Goal: Contribute content

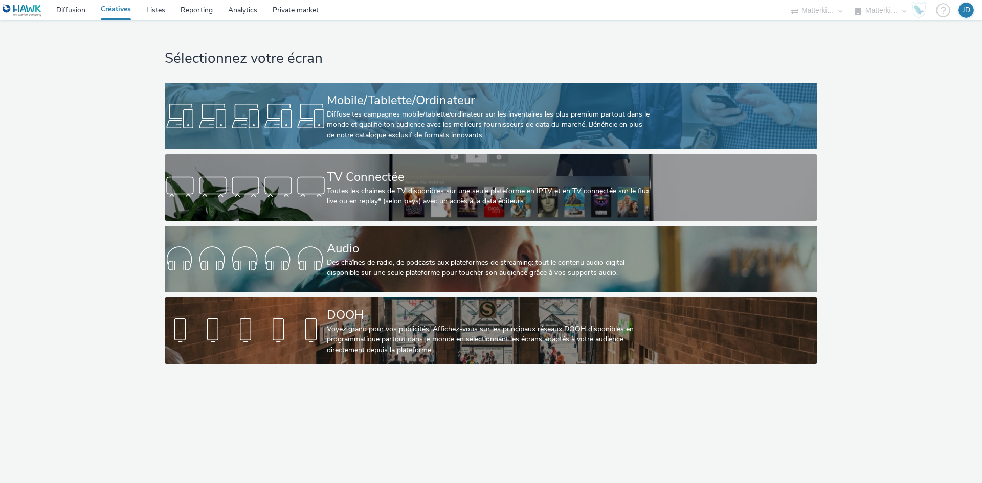
click at [484, 118] on div "Diffuse tes campagnes mobile/tablette/ordinateur sur les inventaires les plus p…" at bounding box center [489, 124] width 324 height 31
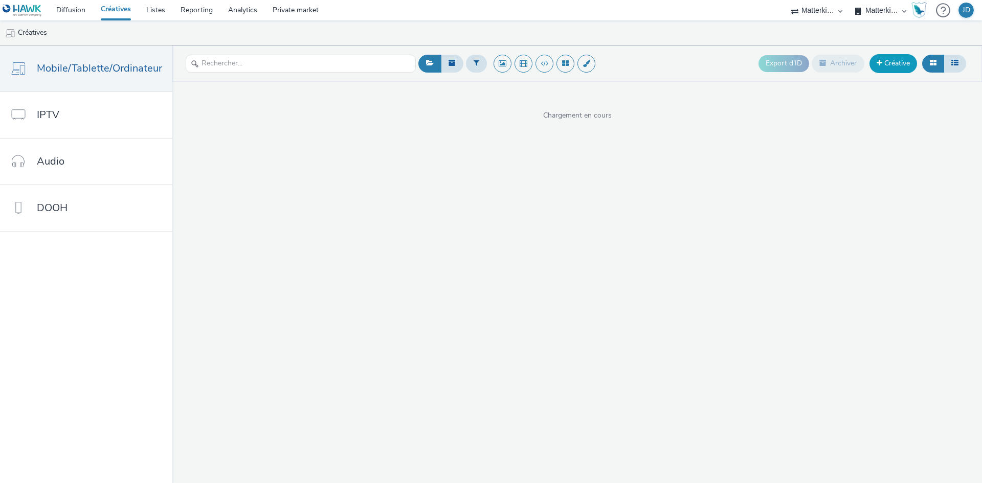
click at [901, 65] on link "Créative" at bounding box center [893, 63] width 48 height 18
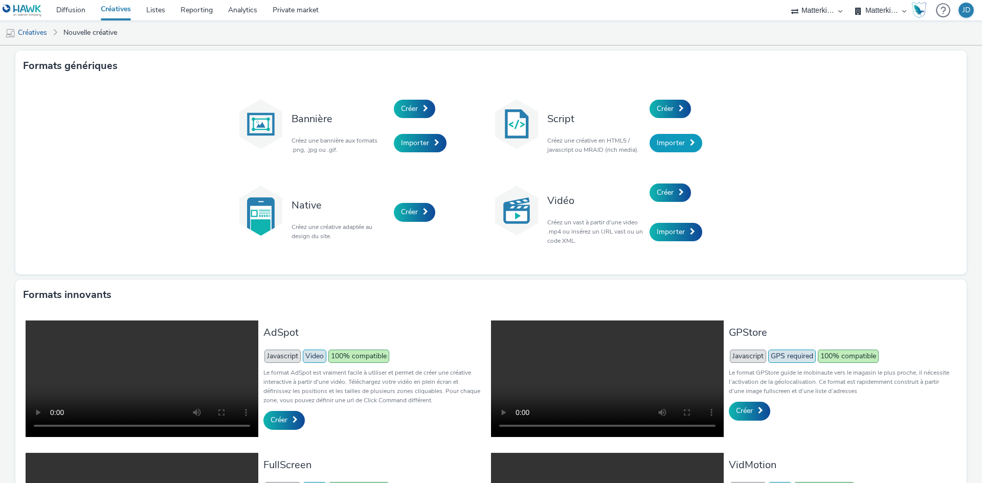
click at [674, 142] on span "Importer" at bounding box center [671, 143] width 28 height 10
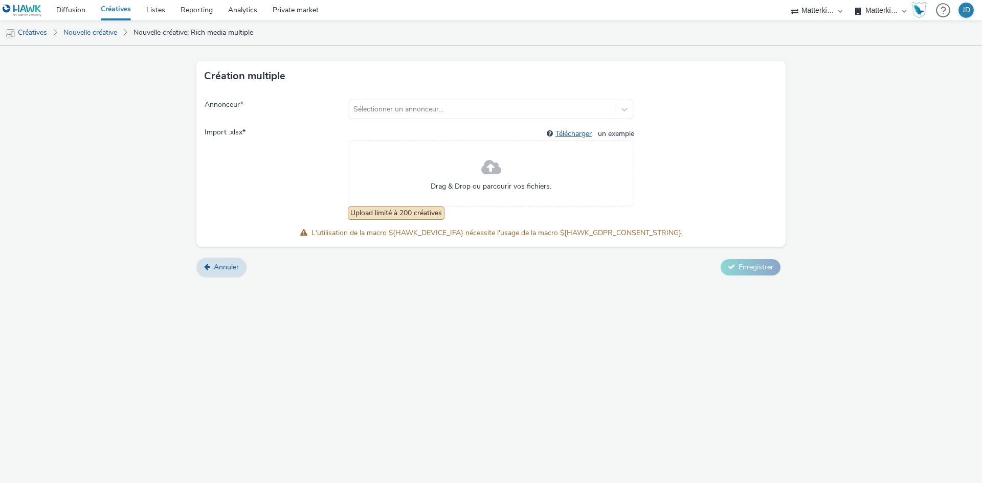
click at [577, 130] on link "Télécharger" at bounding box center [575, 134] width 40 height 10
drag, startPoint x: 218, startPoint y: 312, endPoint x: 194, endPoint y: 155, distance: 158.8
click at [218, 305] on div "Création multiple Annonceur * Sélectionner un annonceur... Import .xlsx * Téléc…" at bounding box center [491, 265] width 982 height 438
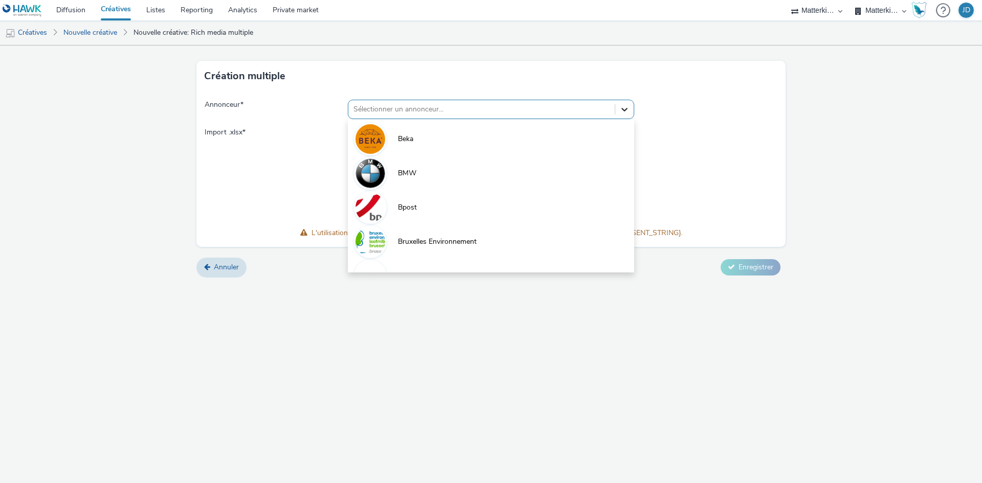
click at [619, 110] on div at bounding box center [624, 109] width 18 height 18
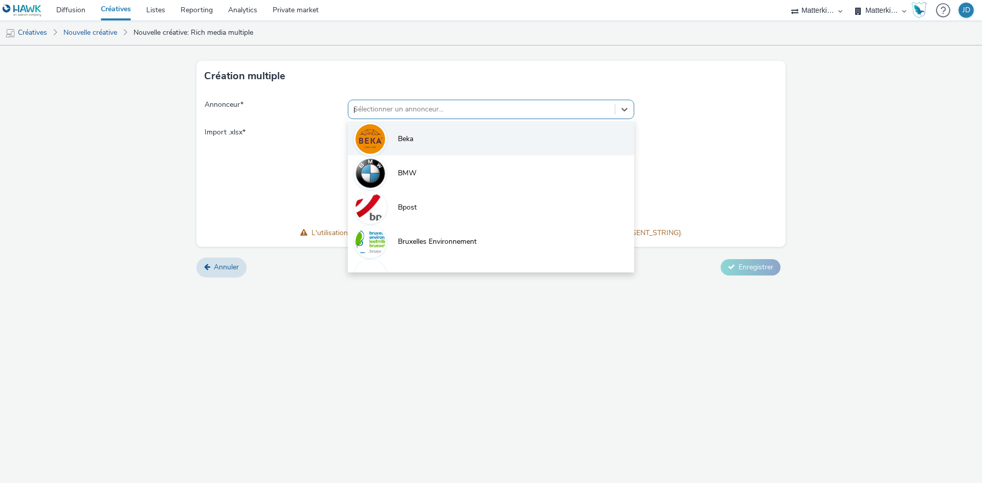
type input "pi"
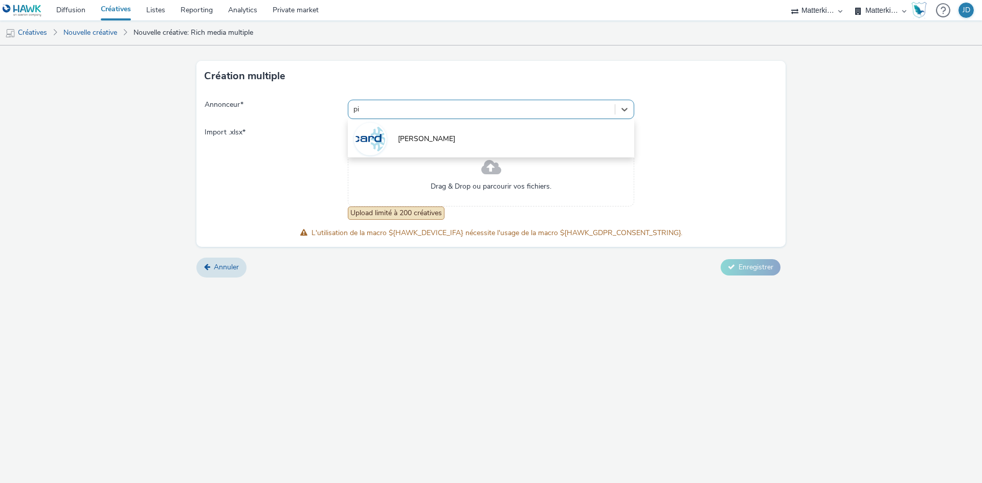
click at [442, 136] on li "[PERSON_NAME]" at bounding box center [491, 138] width 286 height 34
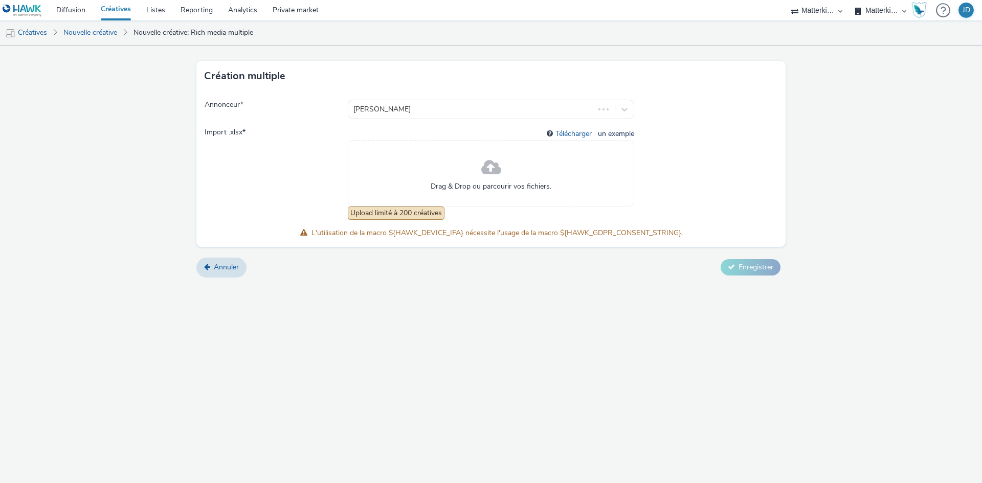
click at [525, 174] on div "Drag & Drop ou parcourir vos fichiers." at bounding box center [491, 173] width 286 height 66
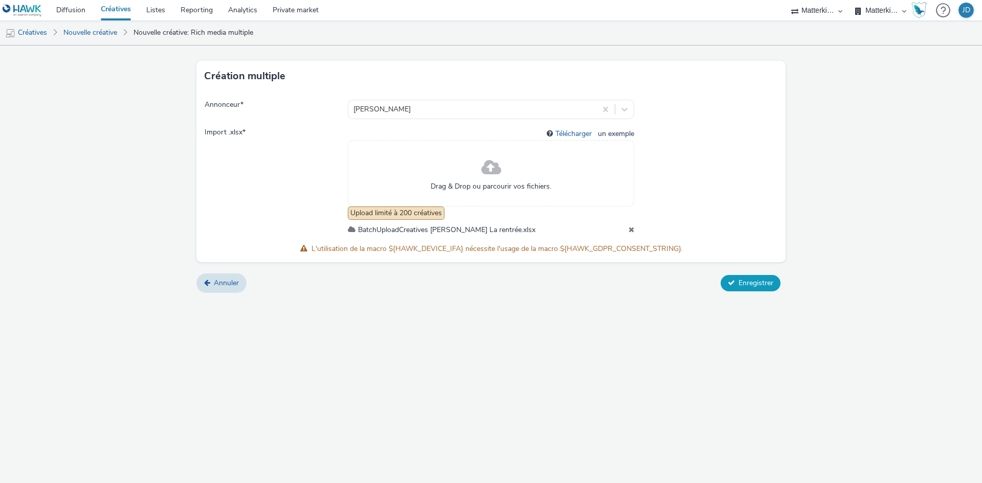
click at [759, 285] on span "Enregistrer" at bounding box center [755, 283] width 35 height 10
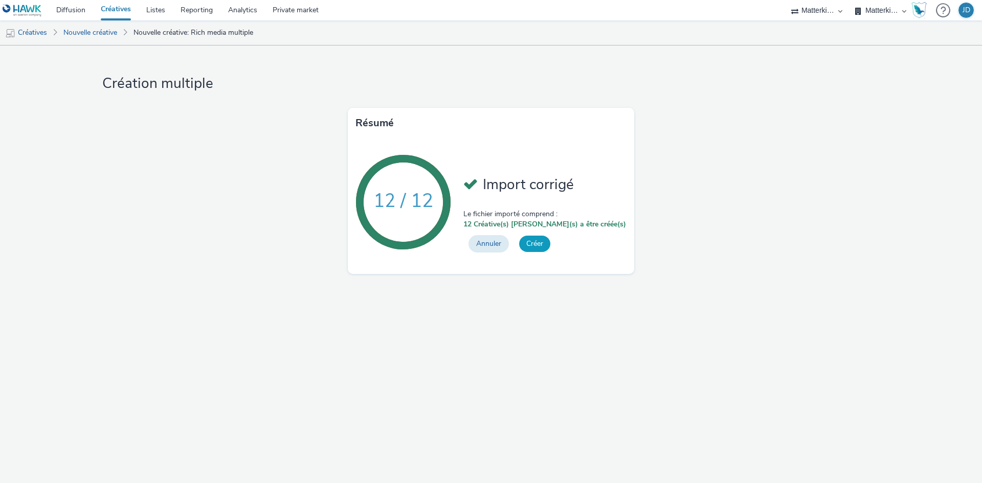
click at [550, 248] on button "Créer" at bounding box center [534, 244] width 31 height 16
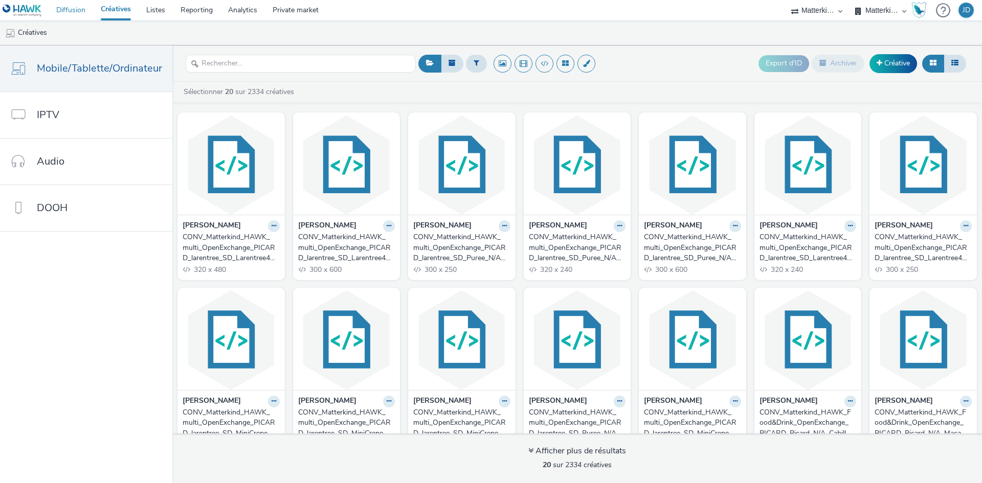
click at [82, 12] on link "Diffusion" at bounding box center [71, 10] width 44 height 20
